Goal: Book appointment/travel/reservation

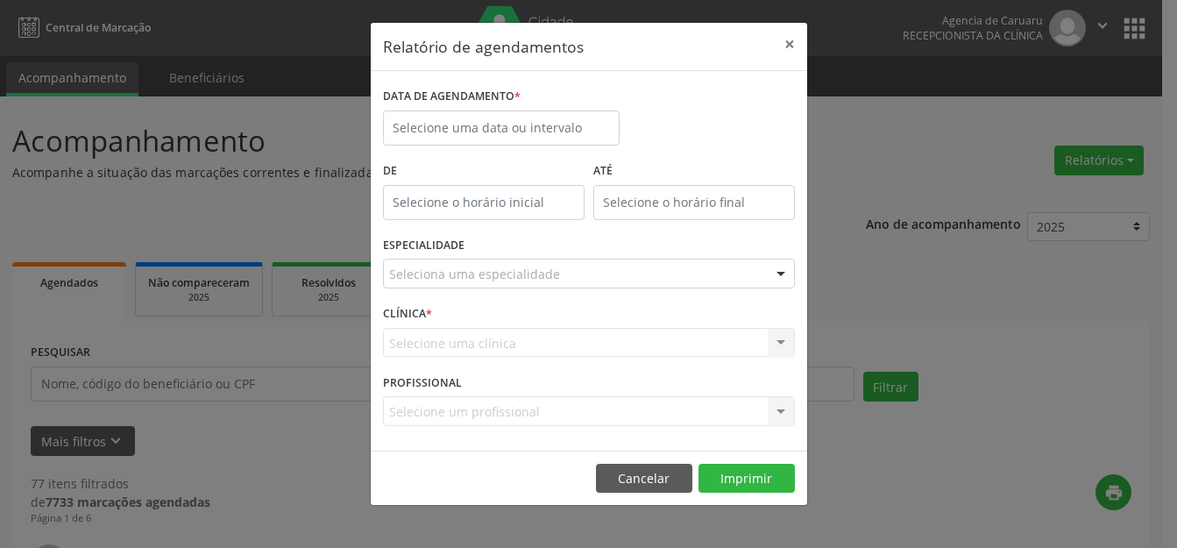
select select "7"
click at [558, 138] on body "Central de Marcação Agencia de [GEOGRAPHIC_DATA] Recepcionista da clínica  Con…" at bounding box center [588, 274] width 1177 height 548
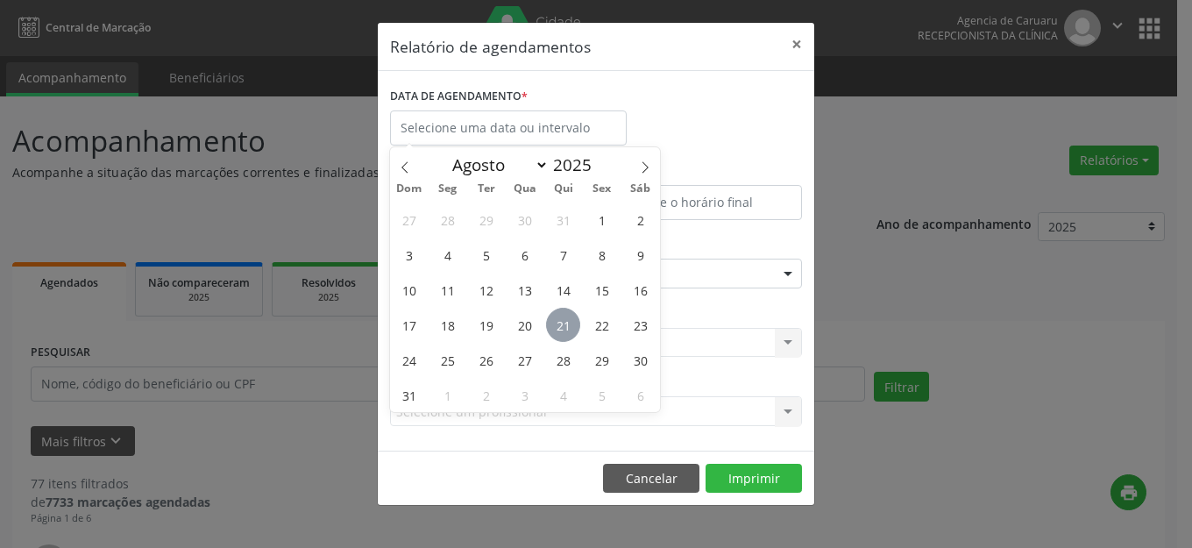
click at [558, 327] on span "21" at bounding box center [563, 325] width 34 height 34
type input "21/08/2025"
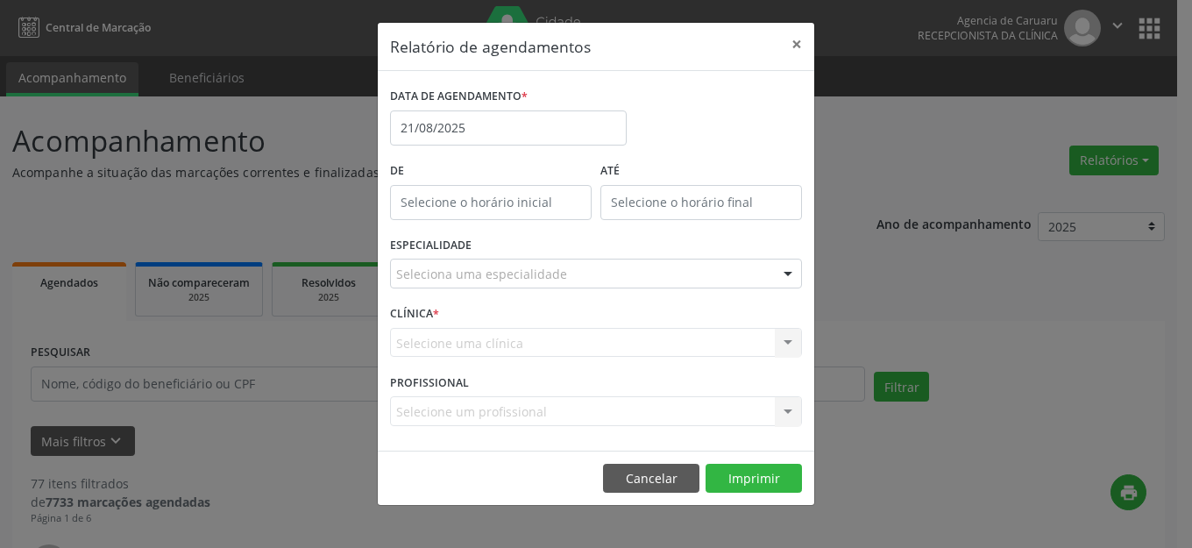
click at [571, 267] on div "Seleciona uma especialidade" at bounding box center [596, 274] width 412 height 30
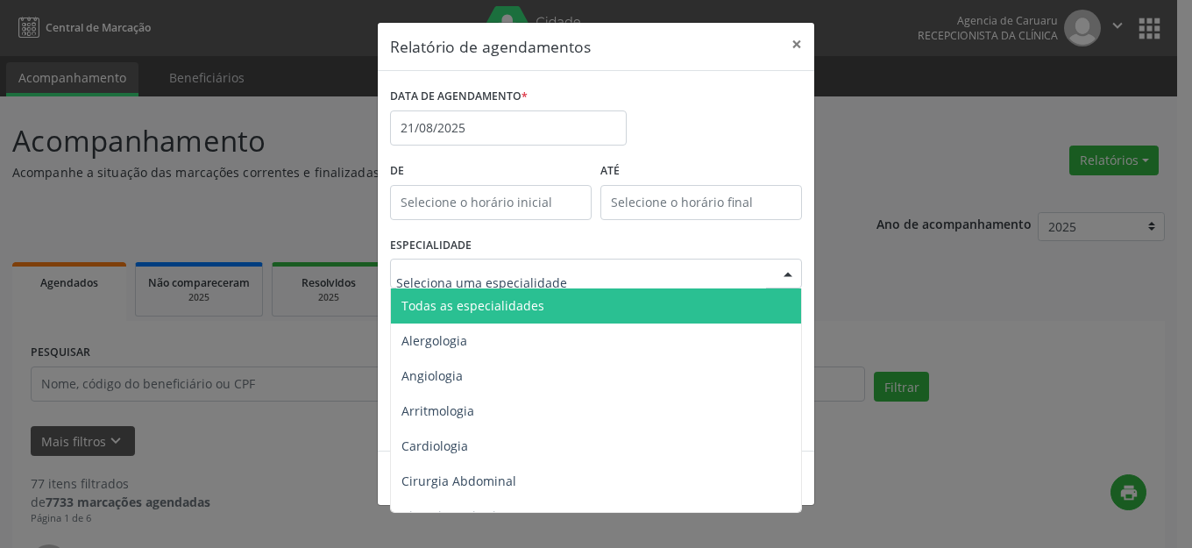
click at [569, 310] on span "Todas as especialidades" at bounding box center [597, 305] width 413 height 35
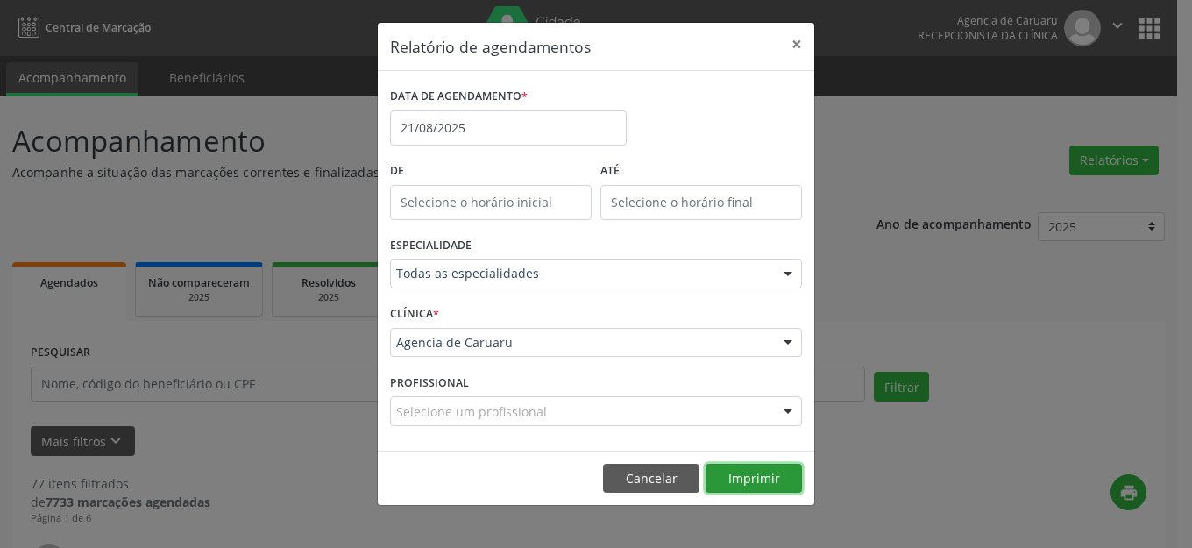
click at [756, 474] on button "Imprimir" at bounding box center [754, 479] width 96 height 30
click at [791, 32] on button "×" at bounding box center [796, 44] width 35 height 43
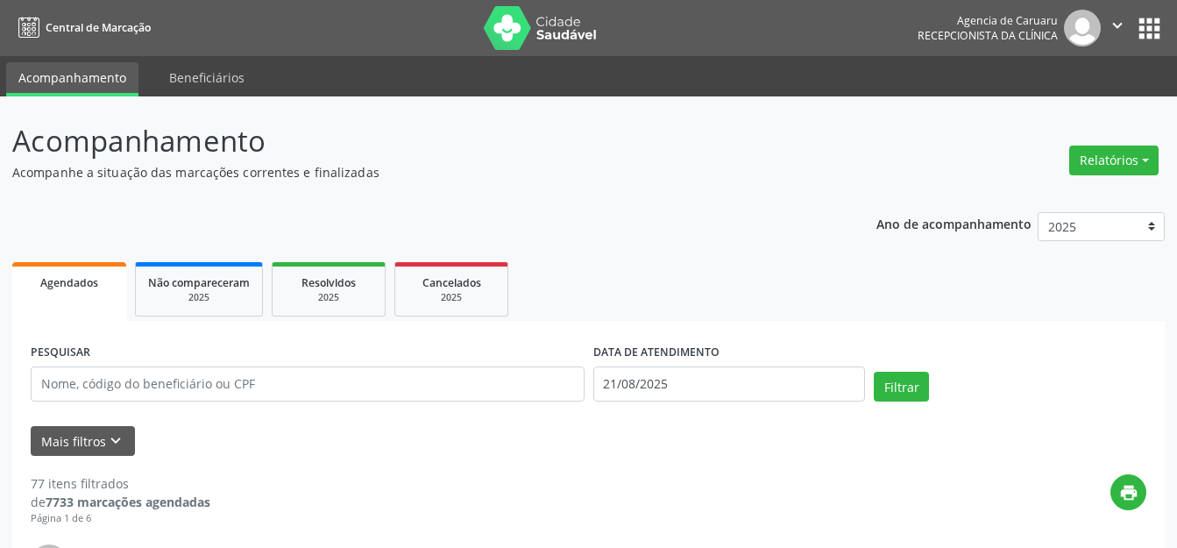
click at [845, 153] on header "Acompanhamento Acompanhe a situação das marcações correntes e finalizadas Relat…" at bounding box center [588, 150] width 1153 height 62
drag, startPoint x: 765, startPoint y: 269, endPoint x: 760, endPoint y: 229, distance: 40.7
click at [765, 259] on ul "Agendados Não compareceram 2025 Resolvidos 2025 Cancelados 2025" at bounding box center [588, 289] width 1153 height 63
